Goal: Book appointment/travel/reservation

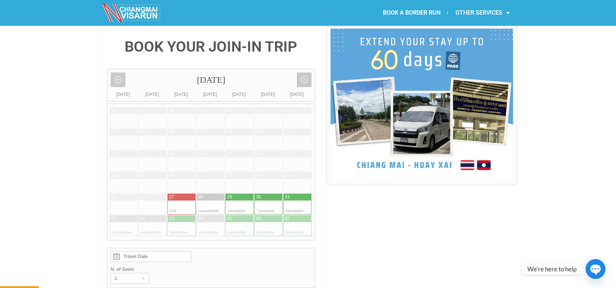
scroll to position [214, 0]
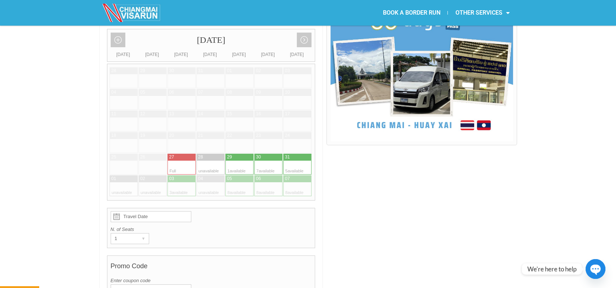
click at [242, 161] on div at bounding box center [246, 168] width 14 height 14
type input "29 August 2025"
radio input "true"
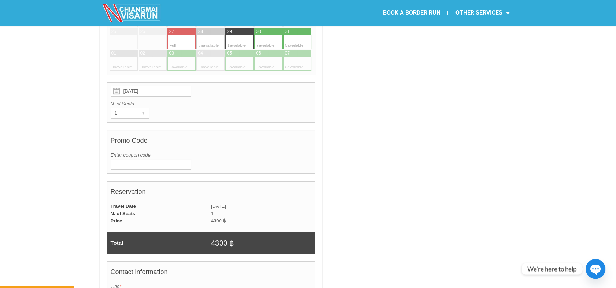
scroll to position [424, 0]
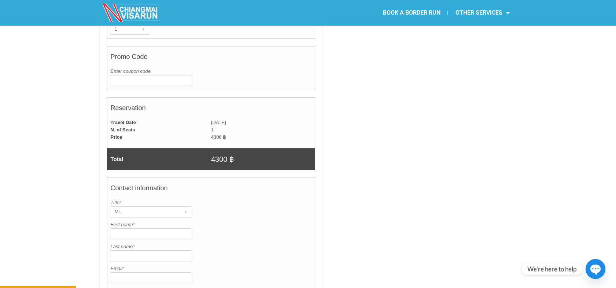
click at [147, 229] on input "First name *" at bounding box center [151, 234] width 81 height 11
paste input "Love Salve Belonio"
drag, startPoint x: 160, startPoint y: 215, endPoint x: 126, endPoint y: 214, distance: 34.1
click at [126, 229] on input "Love Salve Belonio" at bounding box center [151, 234] width 81 height 11
type input "Love"
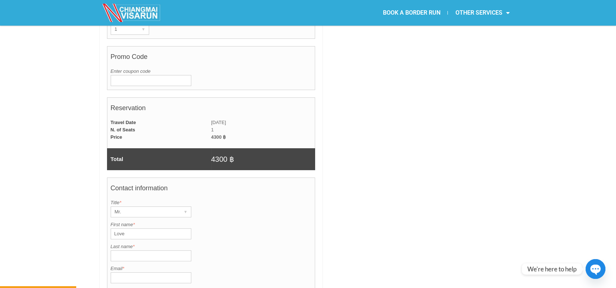
click at [129, 251] on input "Last name *" at bounding box center [151, 256] width 81 height 11
paste input "Salve Belonio"
type input "Salve Belonio"
click at [122, 207] on div "Mr." at bounding box center [144, 212] width 66 height 10
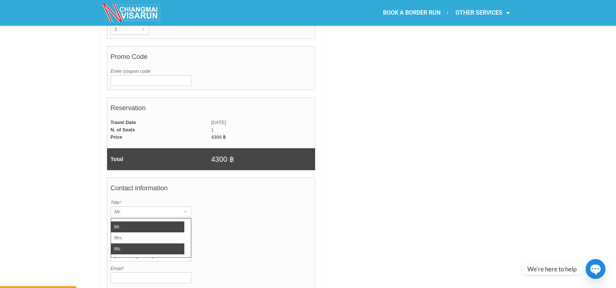
click at [125, 244] on li "Ms." at bounding box center [147, 249] width 73 height 11
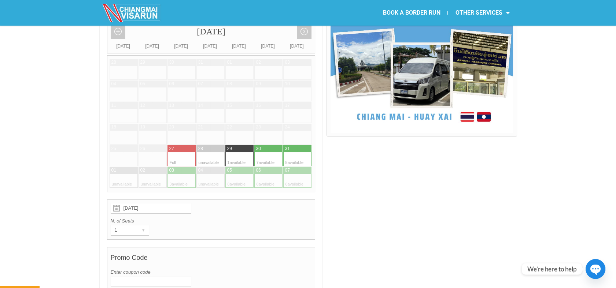
scroll to position [220, 0]
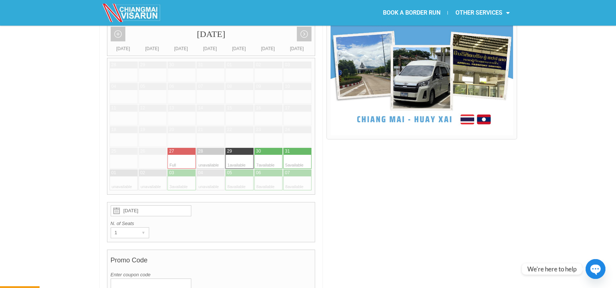
click at [259, 155] on div at bounding box center [261, 162] width 14 height 14
type input "30 August 2025"
radio input "true"
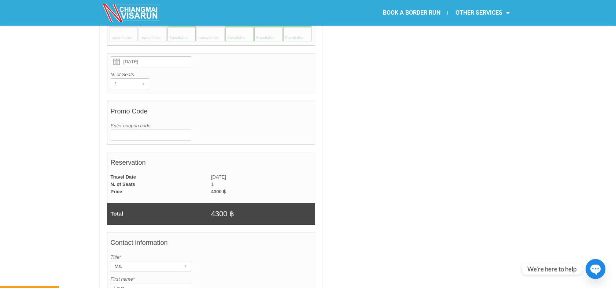
scroll to position [465, 0]
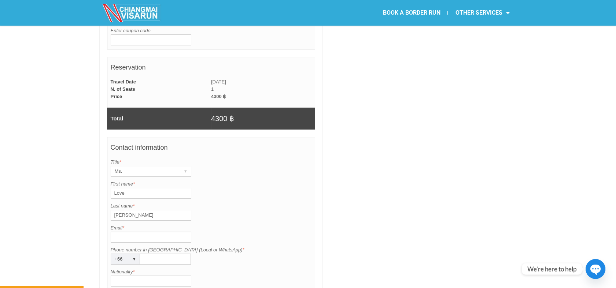
click at [144, 232] on input "Email *" at bounding box center [151, 237] width 81 height 11
paste input "lovebelonio@gmail.com"
click at [114, 232] on input "lovebelonio@gmail.com" at bounding box center [151, 237] width 81 height 11
type input "lovebelonio@gmail.com"
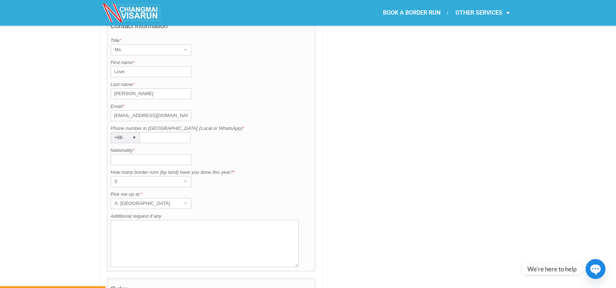
scroll to position [587, 0]
click at [158, 132] on input "Phone number in Thailand (Local or WhatsApp) *" at bounding box center [165, 137] width 51 height 11
paste input "0929667597"
click at [144, 132] on input "0929667597" at bounding box center [165, 137] width 51 height 11
type input "0929667597"
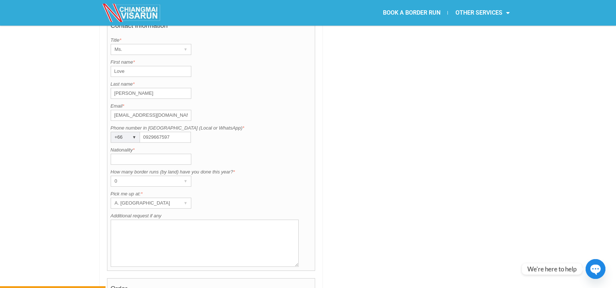
click at [142, 154] on input "Nationality *" at bounding box center [151, 159] width 81 height 11
type input "ย"
type input "p"
type input "Philippine"
click at [127, 198] on div "A. Centara Riverside Hotel" at bounding box center [144, 203] width 66 height 10
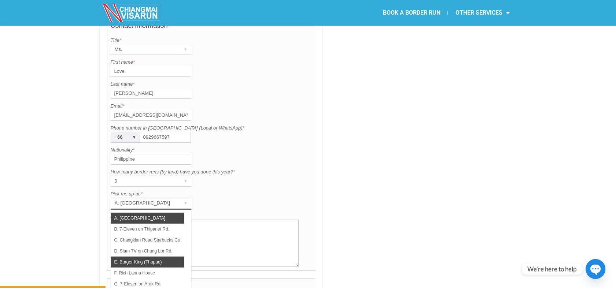
scroll to position [41, 0]
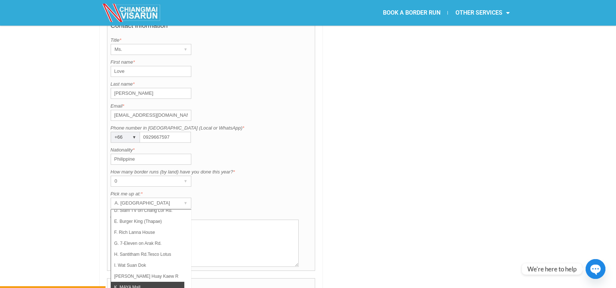
click at [133, 282] on li "K. MAYA Mall" at bounding box center [147, 287] width 73 height 11
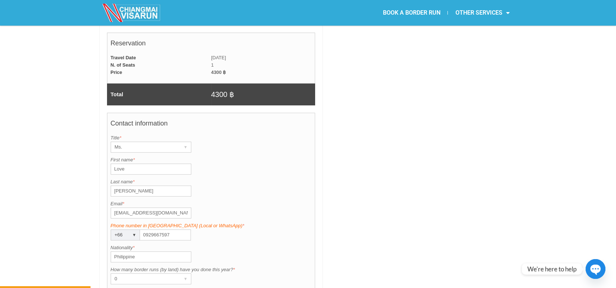
scroll to position [505, 0]
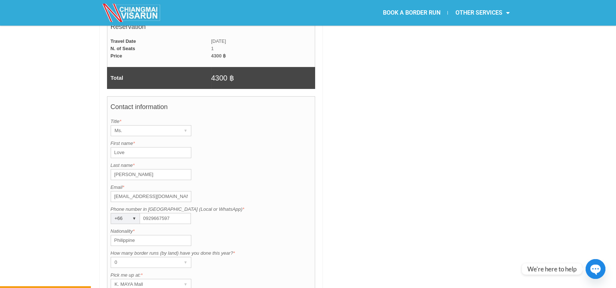
click at [114, 169] on input "Salve Belonio" at bounding box center [151, 174] width 81 height 11
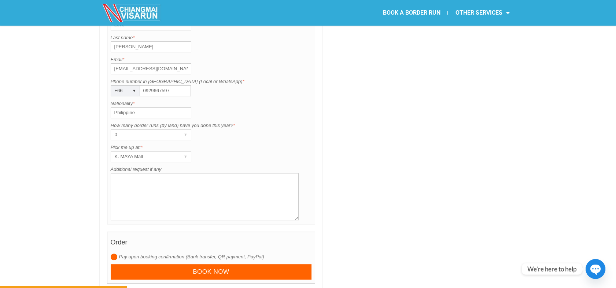
scroll to position [709, 0]
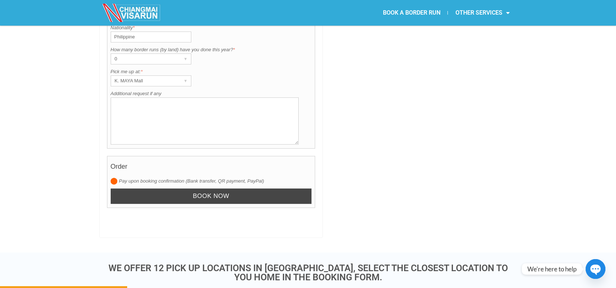
click at [249, 189] on input "Book now" at bounding box center [211, 197] width 201 height 16
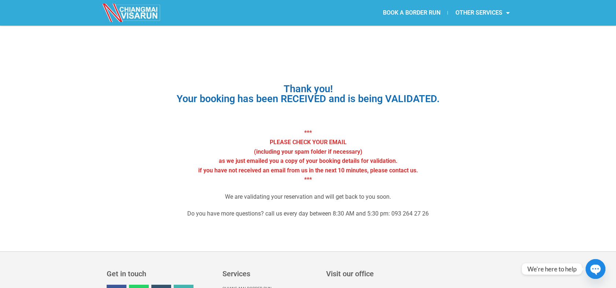
drag, startPoint x: 396, startPoint y: 15, endPoint x: 394, endPoint y: 1, distance: 13.6
click at [396, 15] on link "BOOK A BORDER RUN" at bounding box center [411, 12] width 72 height 17
